Goal: Find contact information: Find contact information

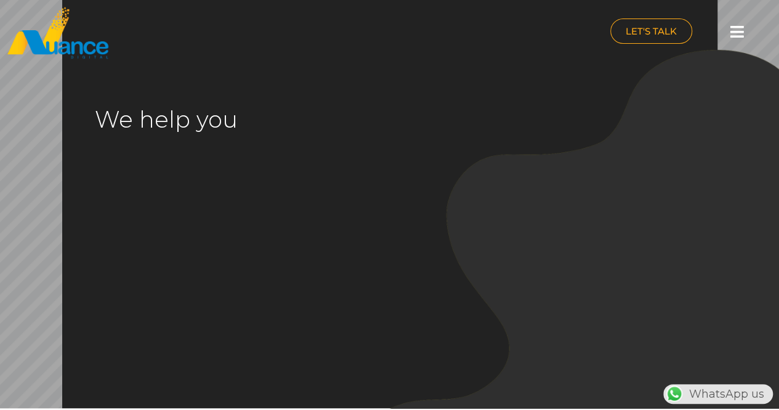
click at [731, 31] on icon at bounding box center [738, 31] width 14 height 15
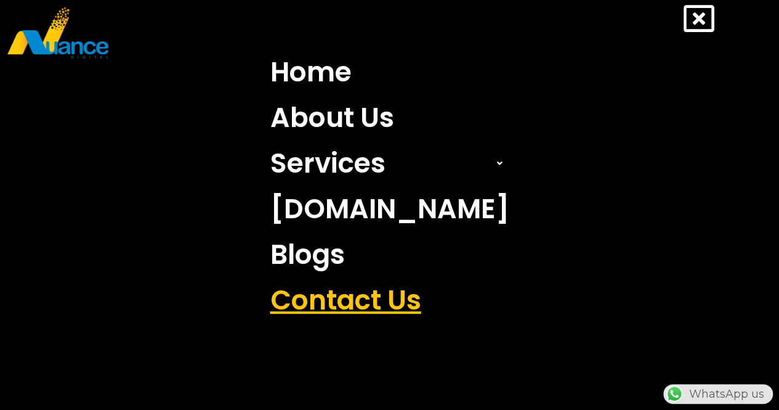
click at [354, 295] on link "Contact Us" at bounding box center [390, 300] width 258 height 46
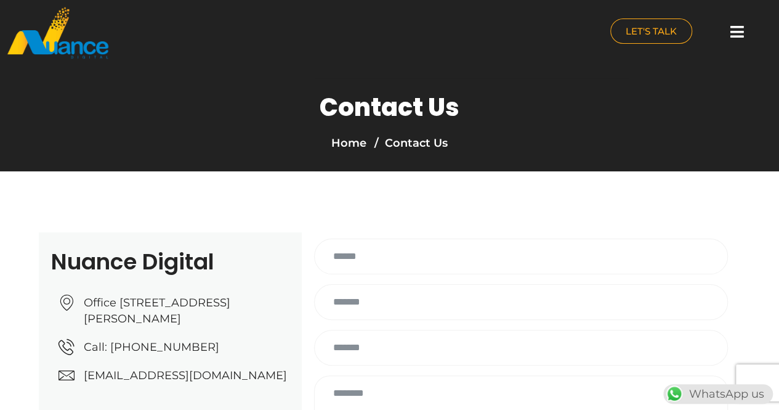
click at [743, 29] on icon at bounding box center [738, 31] width 14 height 15
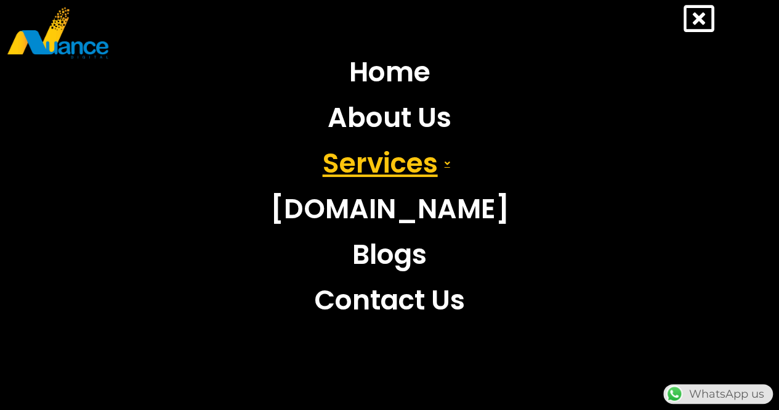
click at [386, 171] on link "Services" at bounding box center [390, 163] width 258 height 46
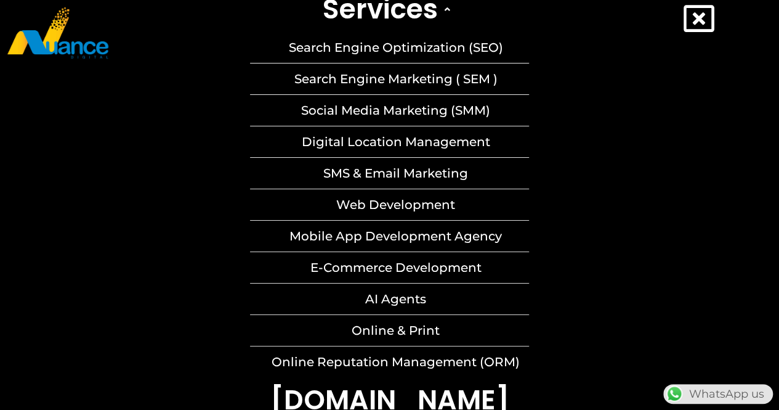
scroll to position [151, 0]
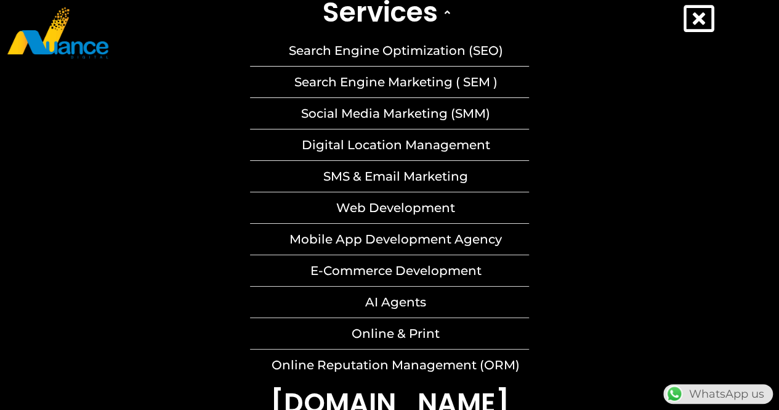
click at [696, 18] on icon at bounding box center [699, 18] width 31 height 31
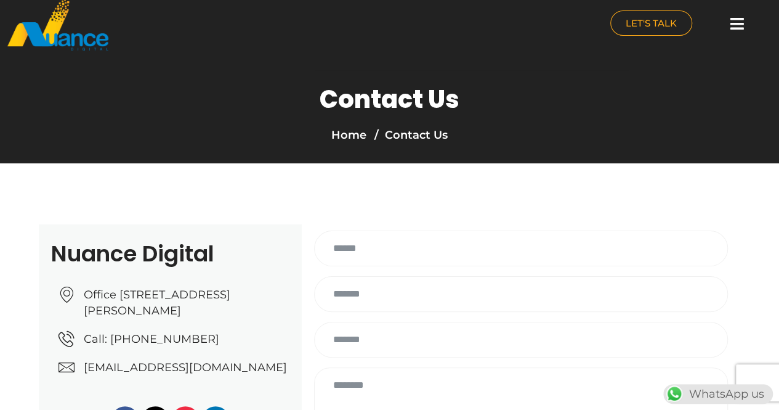
scroll to position [0, 0]
